Goal: Find specific page/section: Find specific page/section

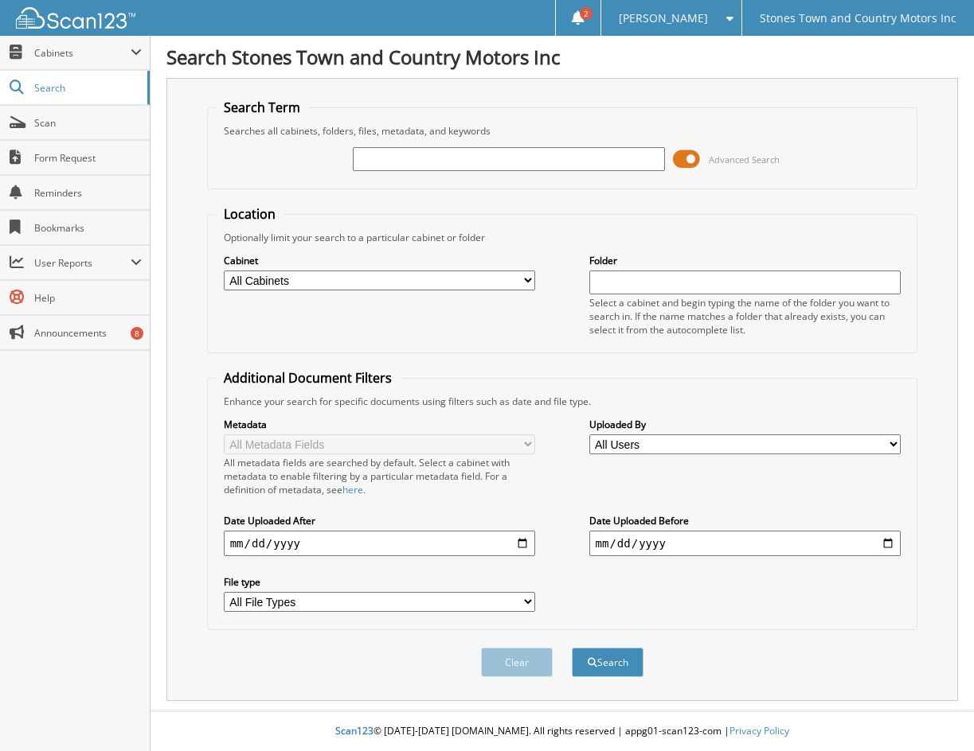
click at [682, 161] on span at bounding box center [686, 159] width 27 height 24
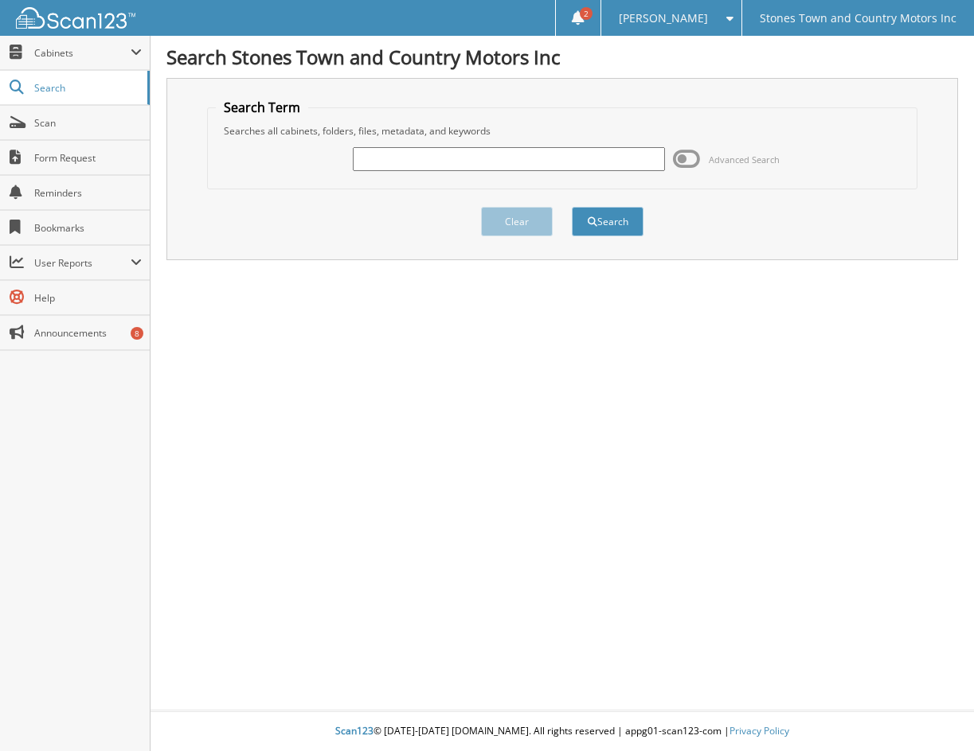
click at [486, 158] on input "text" at bounding box center [509, 159] width 312 height 24
paste input "22944"
type input "22944"
click at [572, 207] on button "Search" at bounding box center [608, 221] width 72 height 29
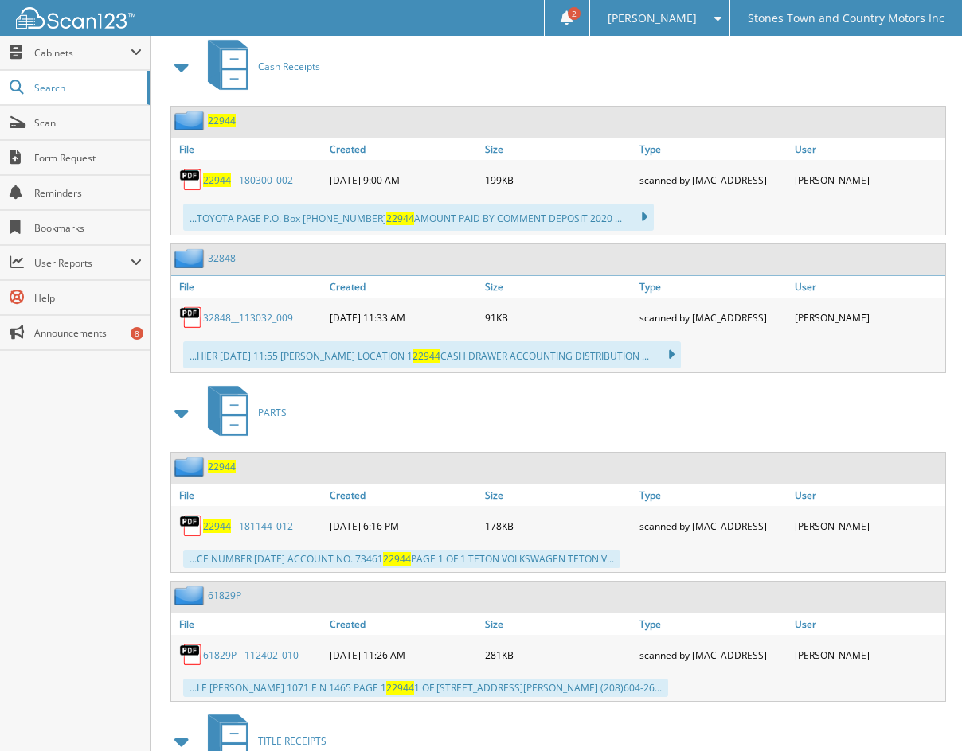
scroll to position [5095, 0]
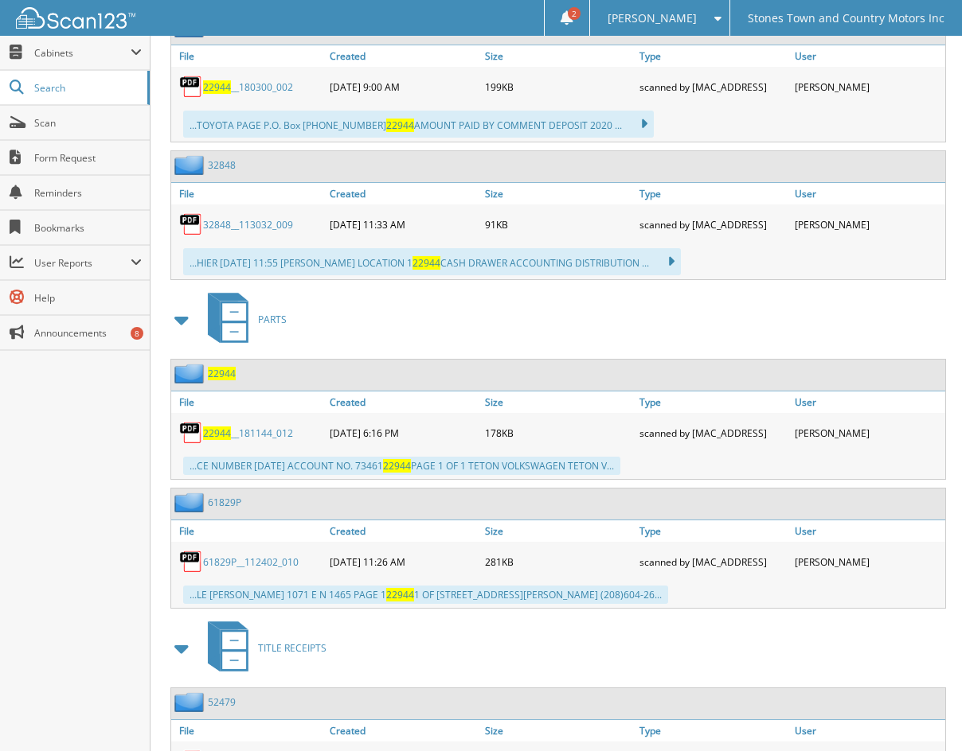
click at [190, 421] on img at bounding box center [191, 433] width 24 height 24
click at [216, 427] on span "22944" at bounding box center [217, 434] width 28 height 14
click at [60, 55] on span "Cabinets" at bounding box center [82, 53] width 96 height 14
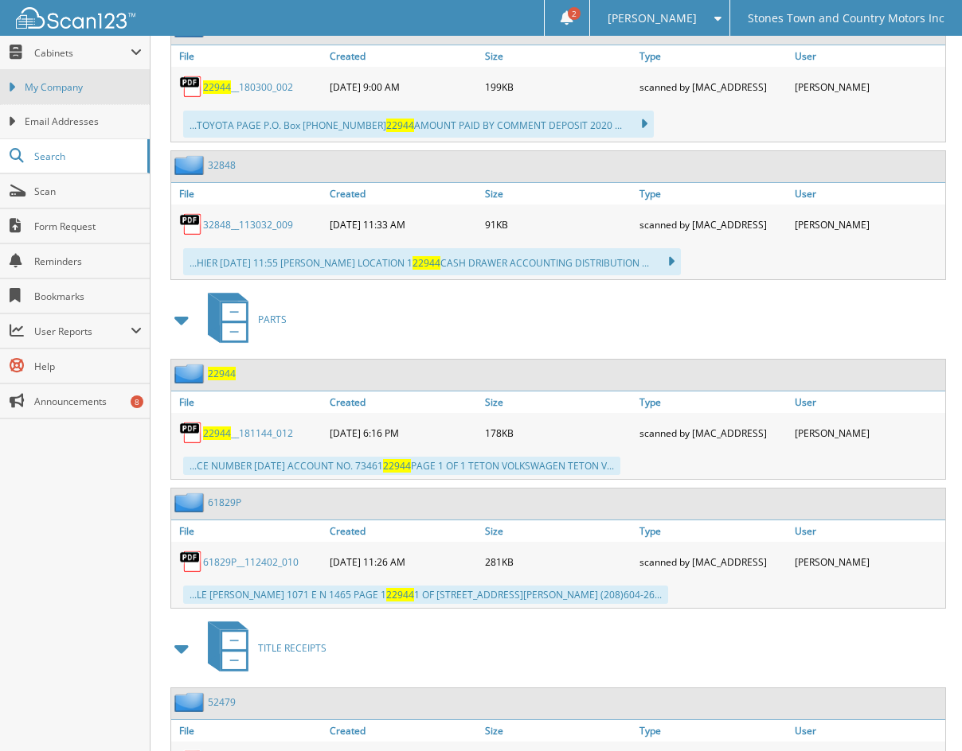
click at [71, 95] on link "My Company" at bounding box center [75, 87] width 150 height 34
